Goal: Task Accomplishment & Management: Complete application form

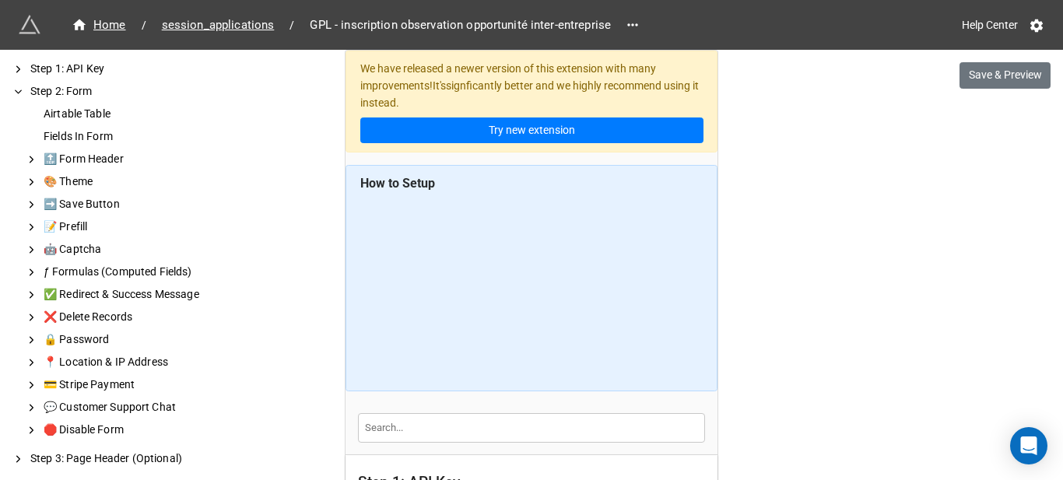
scroll to position [622, 0]
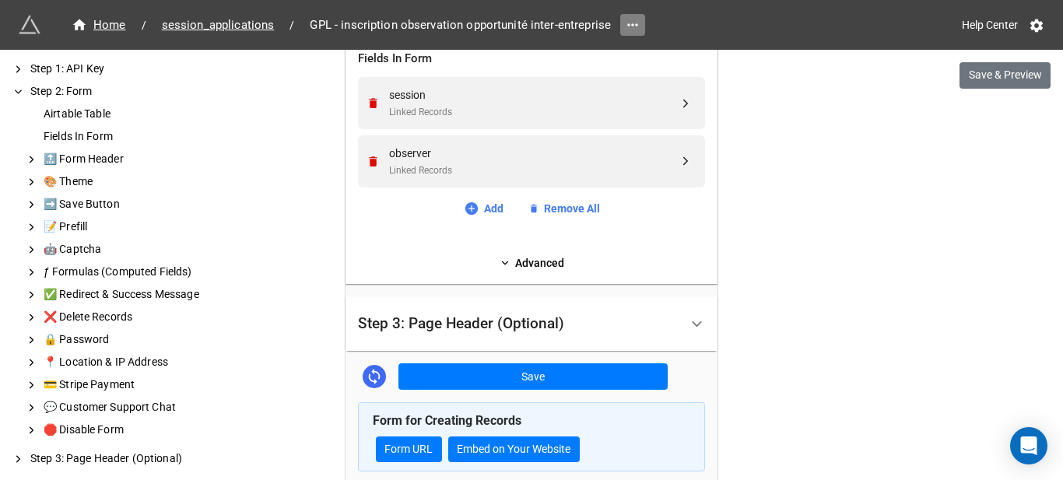
click at [627, 26] on icon at bounding box center [632, 24] width 10 height 2
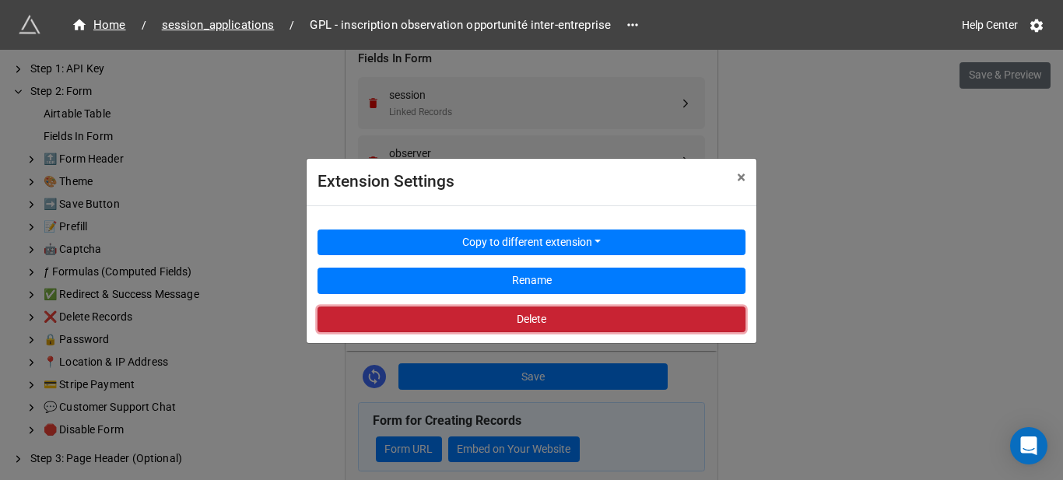
click at [604, 320] on button "Delete" at bounding box center [531, 320] width 428 height 26
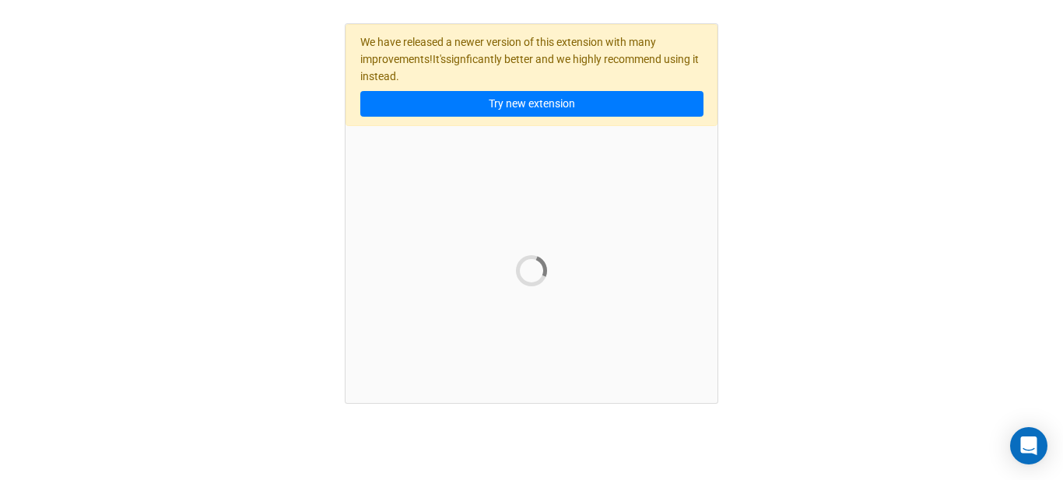
scroll to position [26, 0]
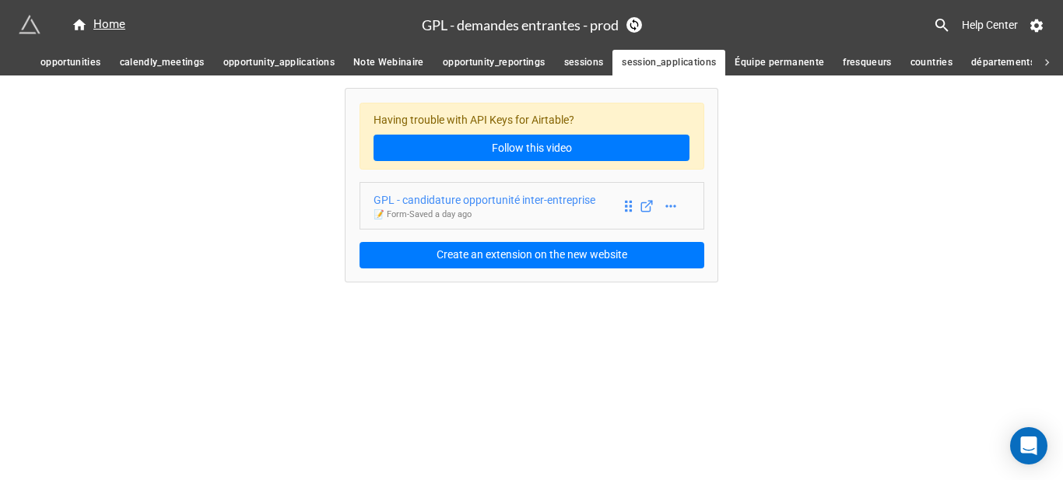
click at [508, 201] on div "GPL - candidature opportunité inter-entreprise" at bounding box center [484, 199] width 222 height 17
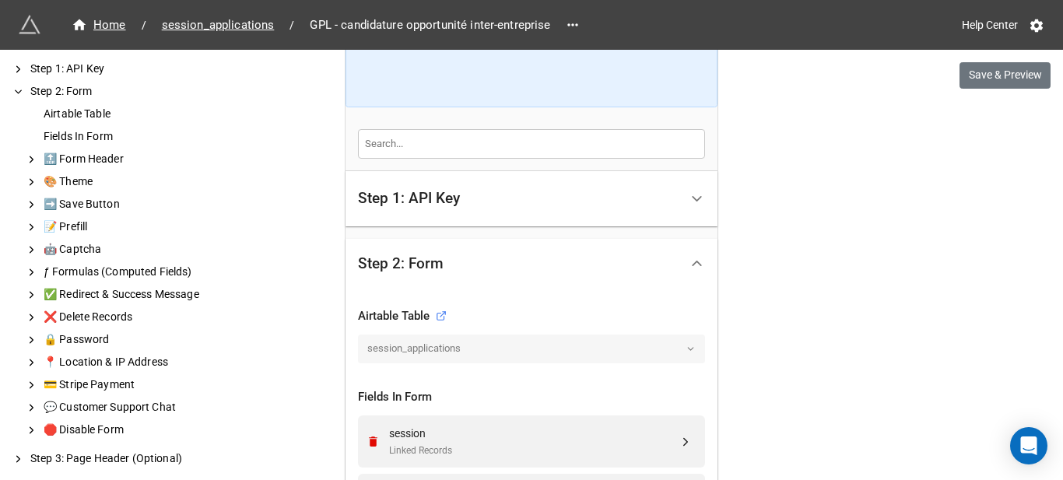
scroll to position [311, 0]
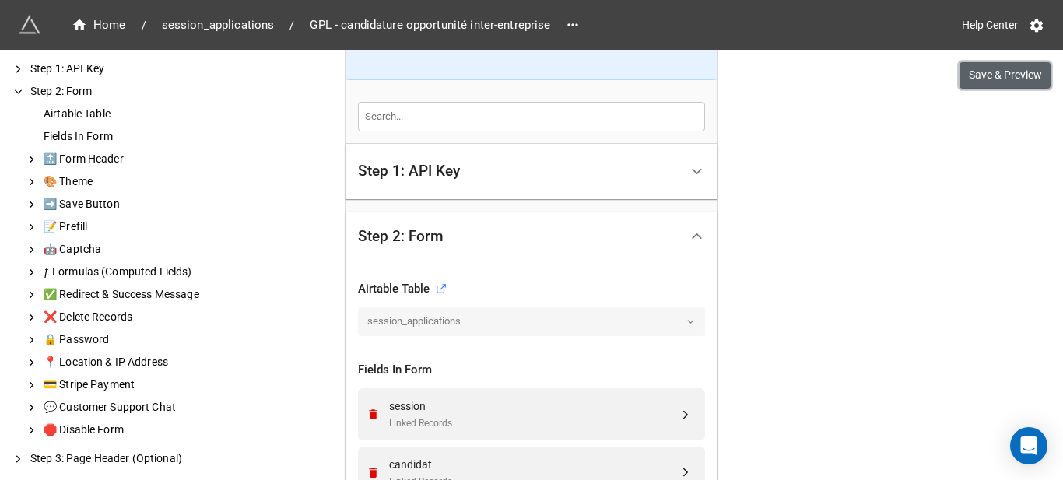
click at [986, 82] on button "Save & Preview" at bounding box center [1004, 75] width 91 height 26
click at [567, 25] on icon at bounding box center [572, 24] width 10 height 2
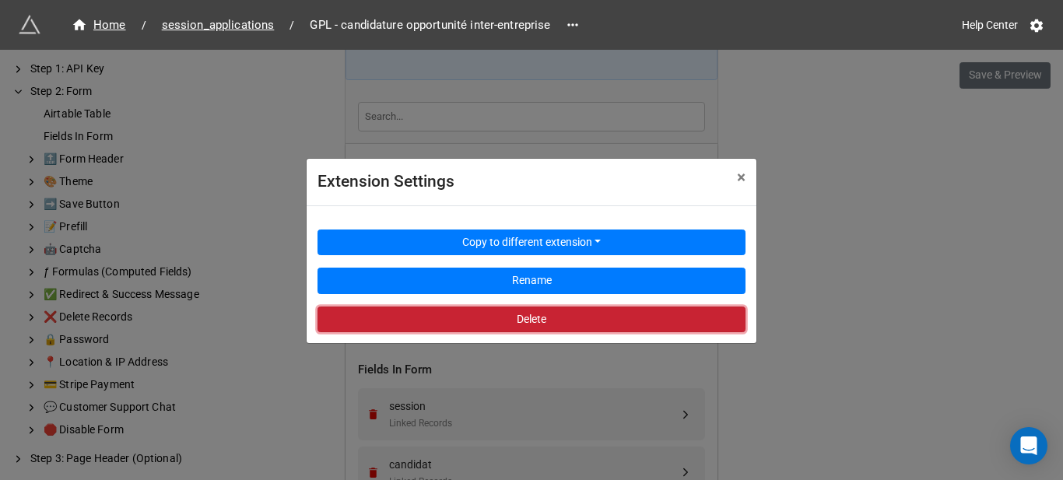
click at [517, 314] on button "Delete" at bounding box center [531, 320] width 428 height 26
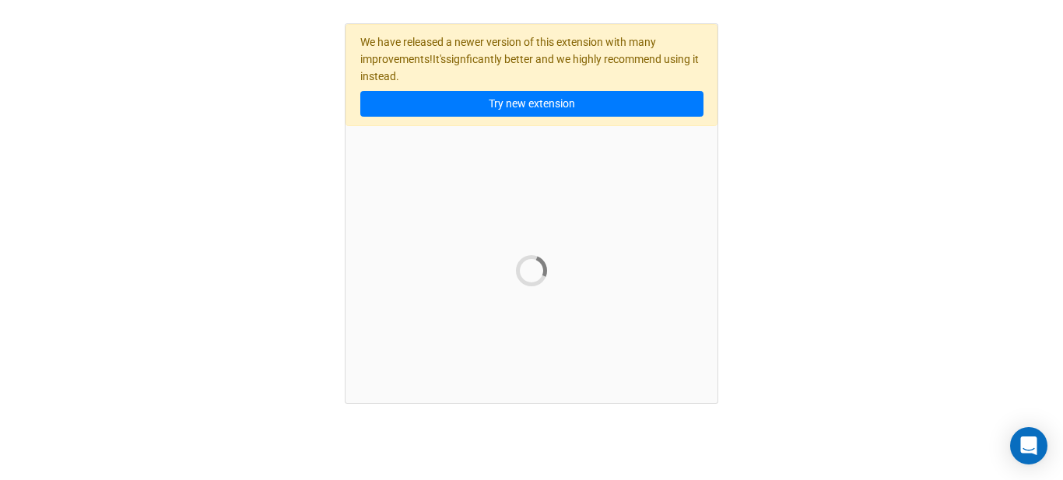
scroll to position [26, 0]
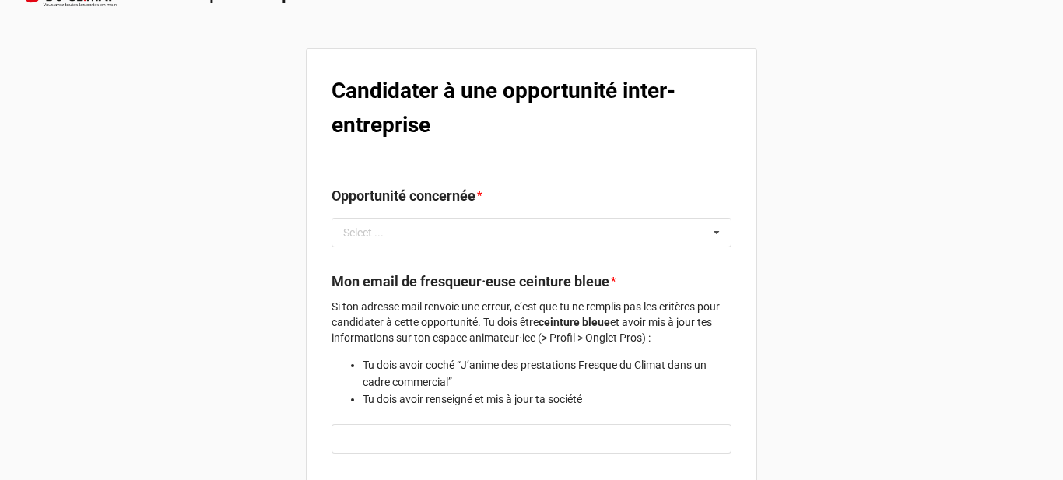
scroll to position [78, 0]
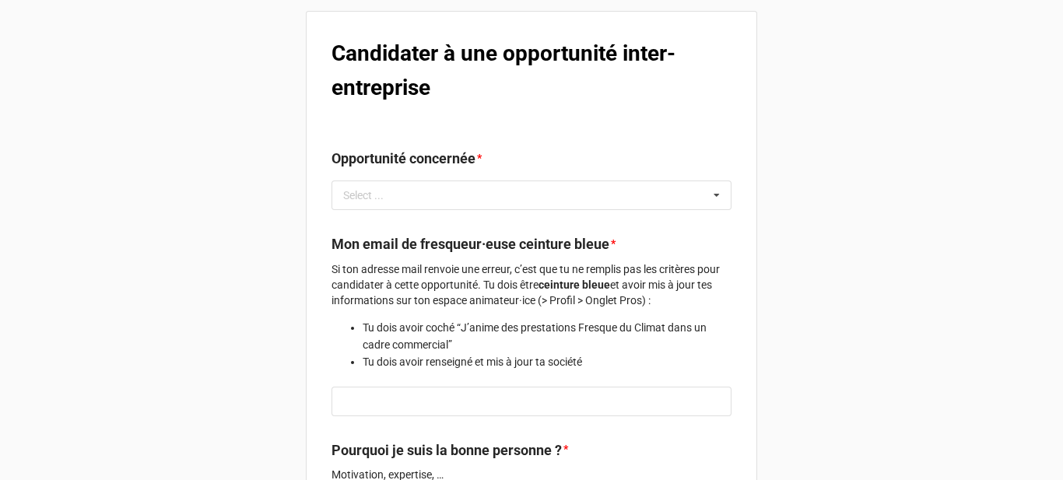
click at [393, 44] on b "Candidater à une opportunité inter-entreprise" at bounding box center [503, 70] width 344 height 60
click at [393, 46] on b "Candidater à une opportunité inter-entreprise" at bounding box center [503, 70] width 344 height 60
click at [393, 51] on b "Candidater à une opportunité inter-entreprise" at bounding box center [503, 70] width 344 height 60
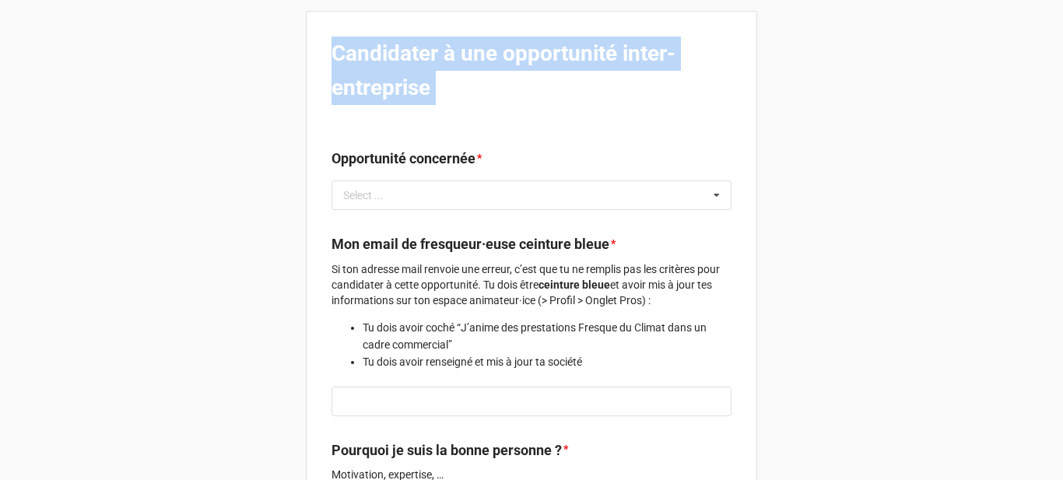
click at [393, 51] on b "Candidater à une opportunité inter-entreprise" at bounding box center [503, 70] width 344 height 60
copy b "Candidater à une opportunité inter-entreprise"
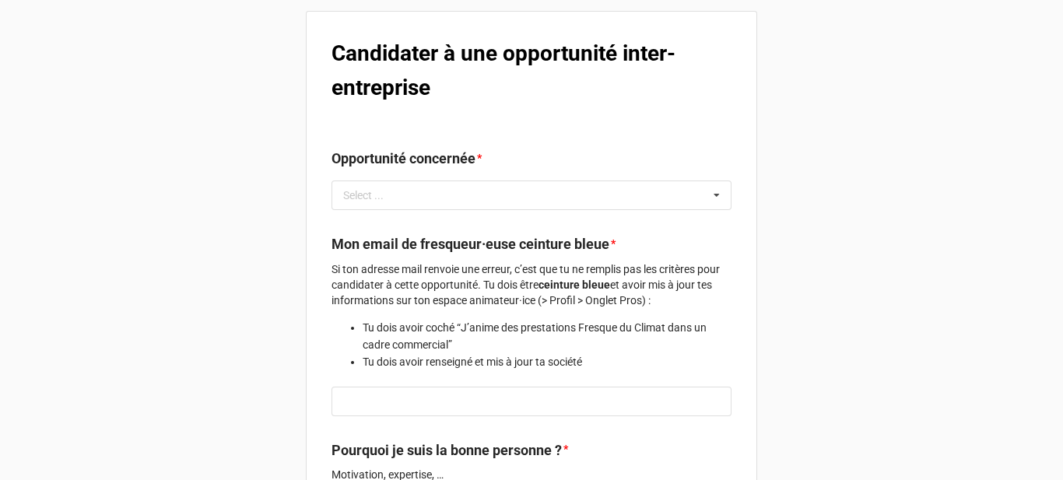
click at [392, 153] on label "Opportunité concernée" at bounding box center [403, 159] width 144 height 22
copy label "Opportunité concernée"
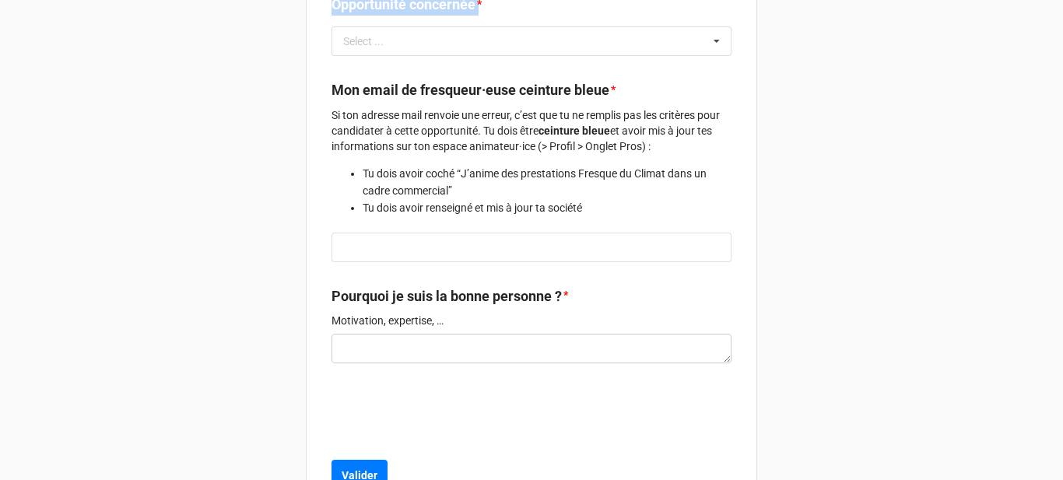
scroll to position [233, 0]
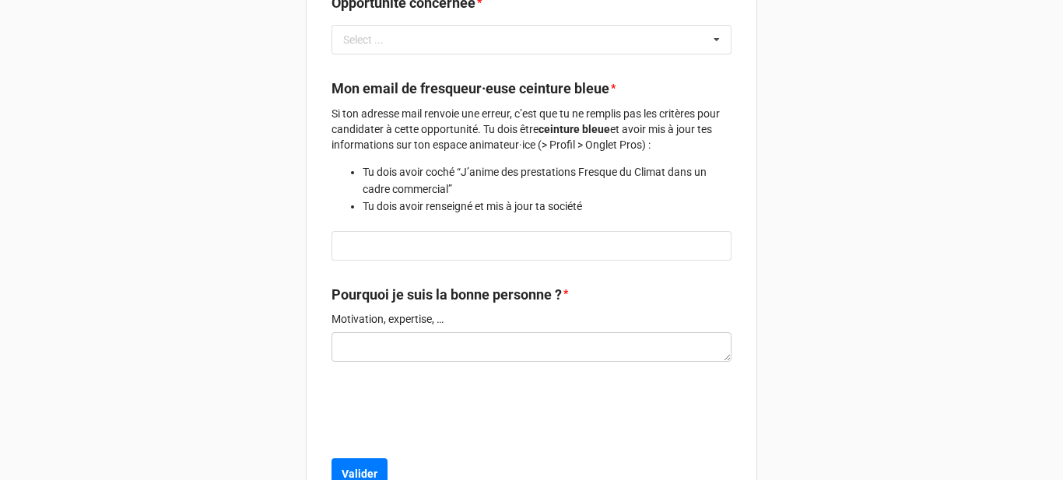
click at [394, 321] on p "Motivation, expertise, …" at bounding box center [531, 319] width 400 height 16
copy div "Motivation, expertise, …"
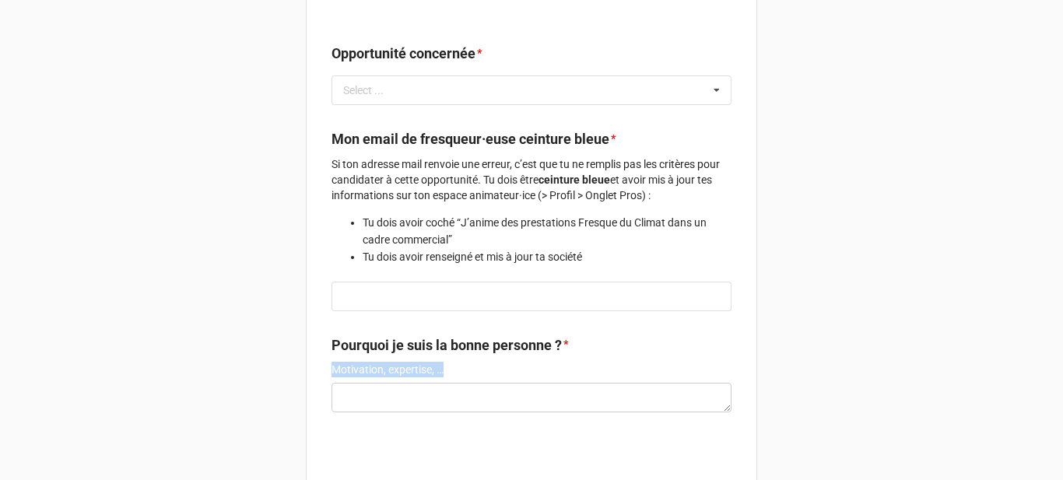
scroll to position [156, 0]
